Goal: Obtain resource: Download file/media

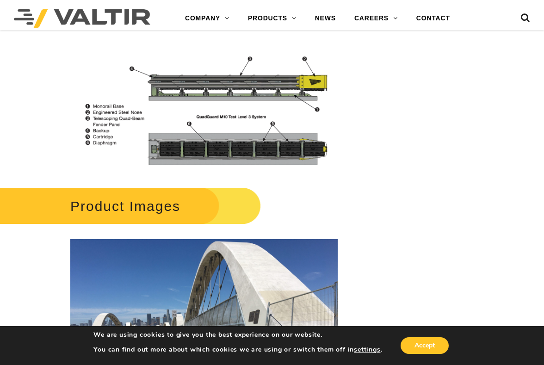
scroll to position [1157, 0]
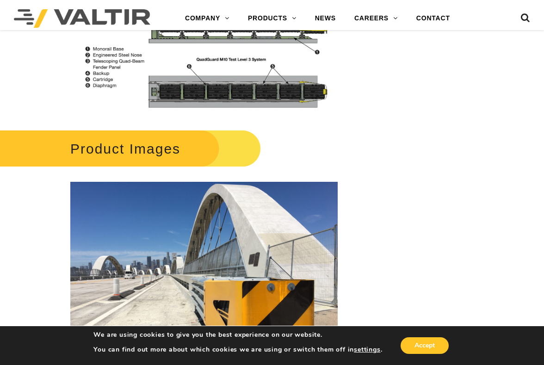
click at [122, 150] on h2 "Product Images" at bounding box center [125, 148] width 272 height 43
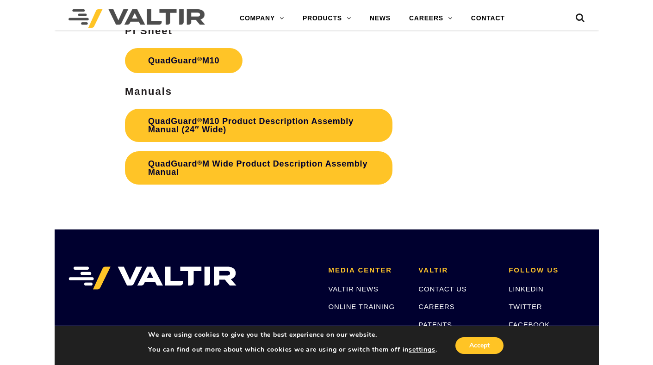
scroll to position [2591, 0]
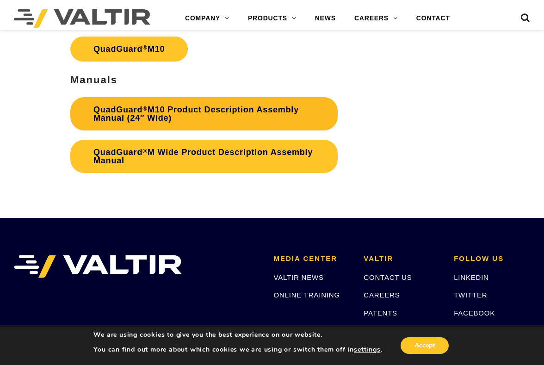
click at [115, 111] on link "QuadGuard ® M10 Product Description Assembly Manual (24″ Wide)" at bounding box center [203, 113] width 267 height 33
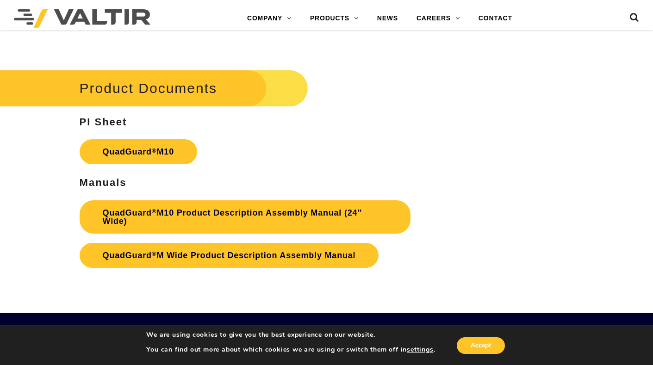
scroll to position [2777, 0]
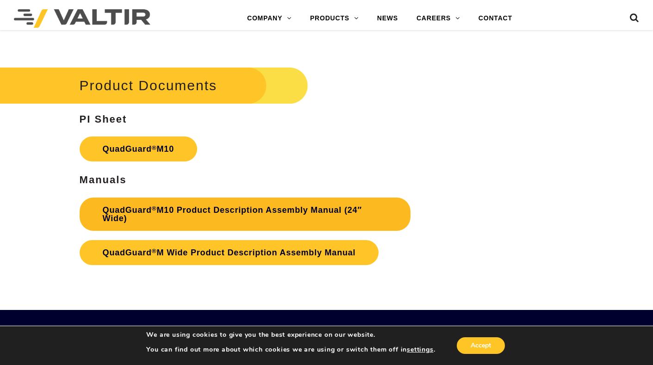
click at [174, 210] on link "QuadGuard ® M10 Product Description Assembly Manual (24″ Wide)" at bounding box center [245, 214] width 331 height 33
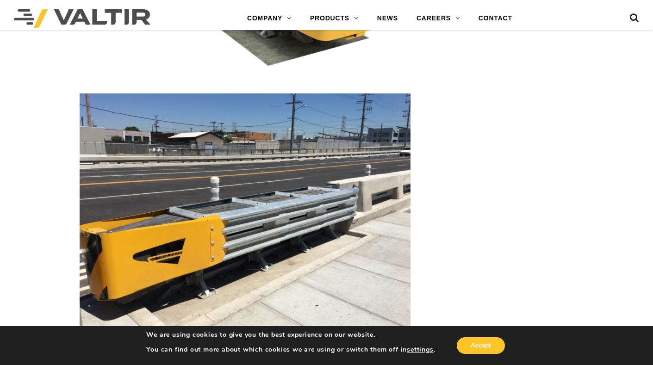
scroll to position [1759, 0]
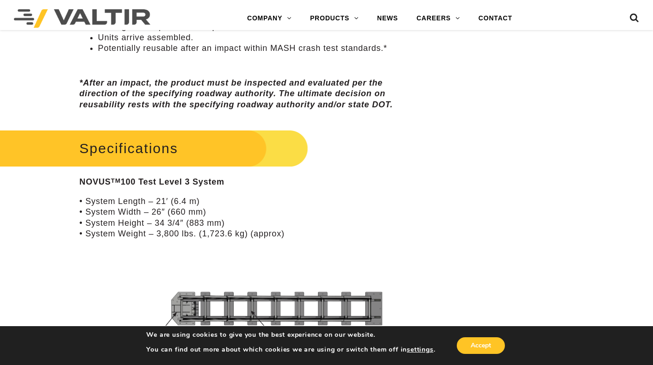
scroll to position [602, 0]
